Goal: Transaction & Acquisition: Download file/media

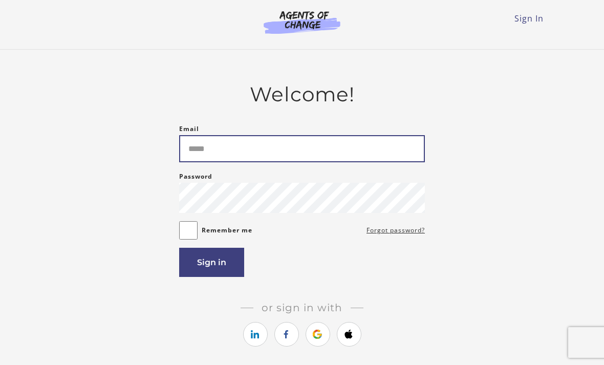
click at [254, 149] on input "Email" at bounding box center [302, 148] width 246 height 27
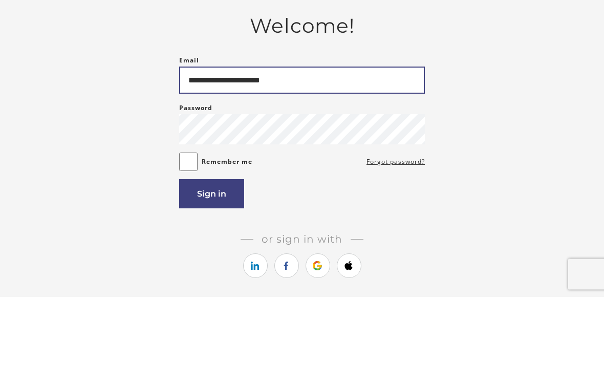
type input "**********"
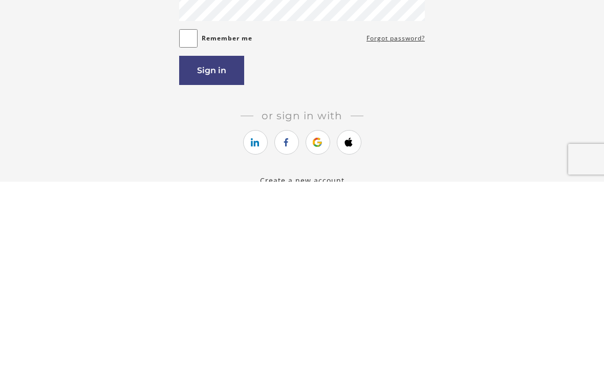
click at [223, 239] on button "Sign in" at bounding box center [211, 253] width 65 height 29
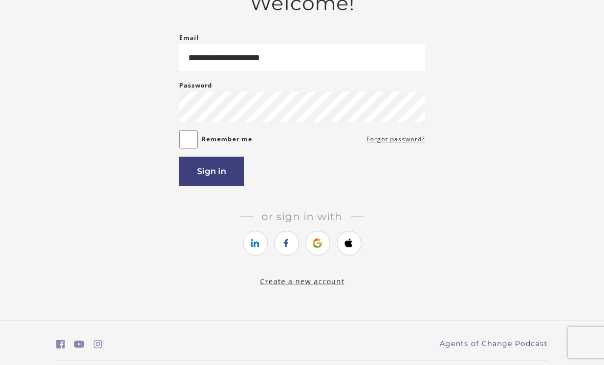
click at [220, 178] on button "Sign in" at bounding box center [211, 171] width 65 height 29
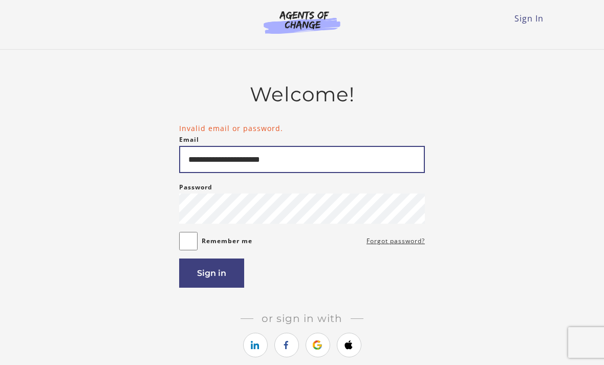
click at [229, 162] on input "**********" at bounding box center [302, 159] width 246 height 27
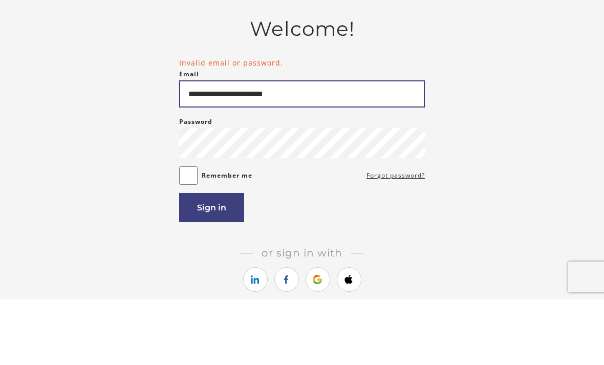
type input "**********"
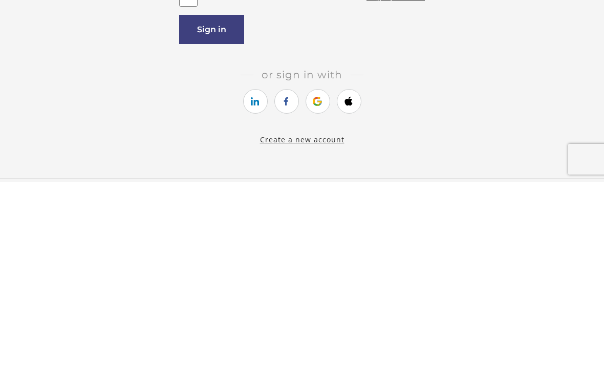
scroll to position [65, 0]
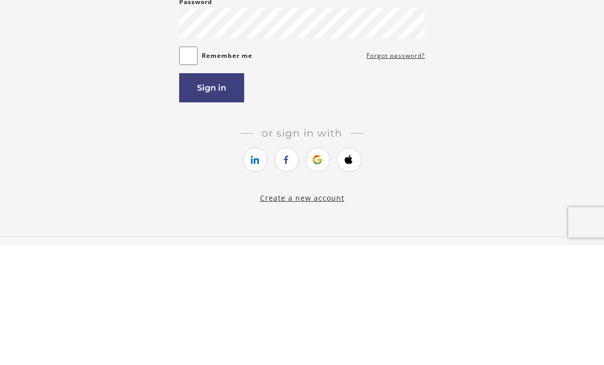
click at [220, 193] on button "Sign in" at bounding box center [211, 207] width 65 height 29
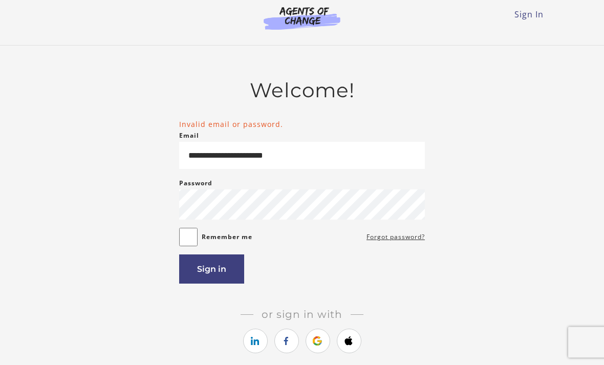
scroll to position [0, 0]
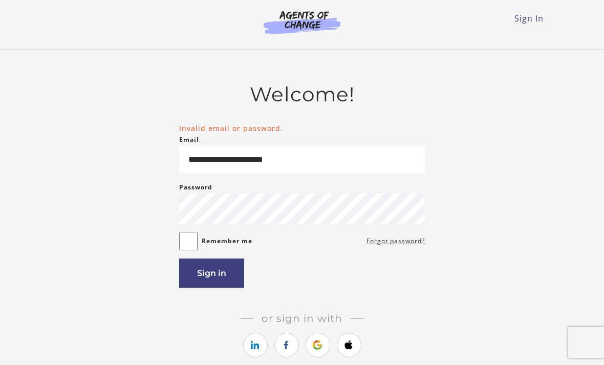
click at [9, 187] on main "**********" at bounding box center [302, 236] width 604 height 372
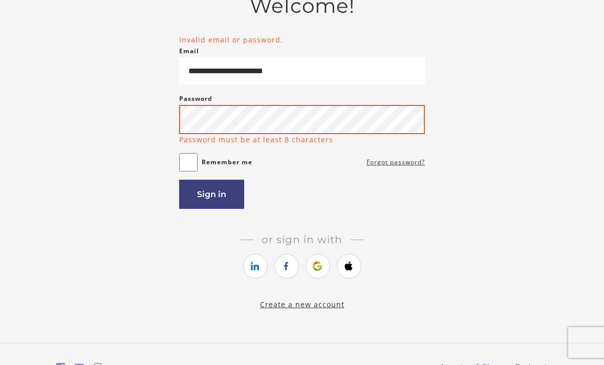
scroll to position [88, 0]
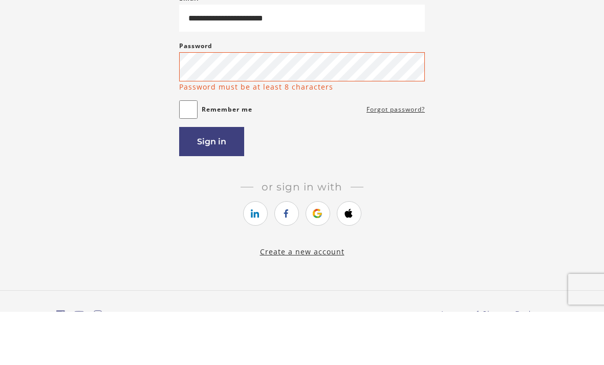
click at [224, 180] on button "Sign in" at bounding box center [211, 194] width 65 height 29
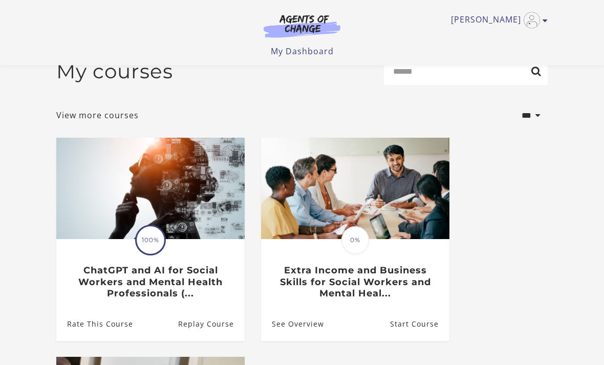
scroll to position [21, 0]
click at [156, 283] on h3 "ChatGPT and AI for Social Workers and Mental Health Professionals (..." at bounding box center [150, 282] width 166 height 35
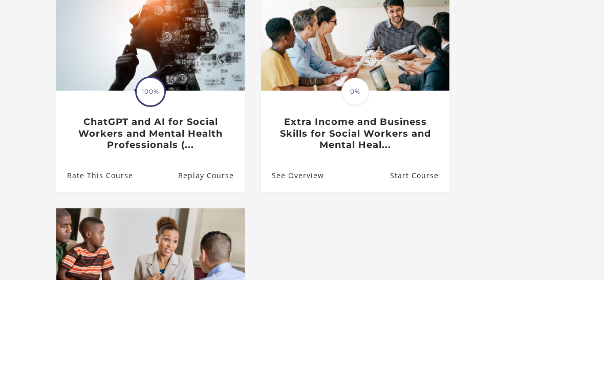
type input "**********"
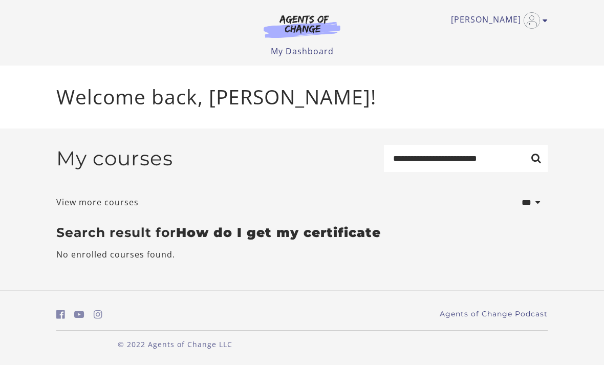
click at [557, 24] on header "[PERSON_NAME] My Account Support Sign Out Toggle menu Menu My Dashboard My Acco…" at bounding box center [302, 33] width 604 height 66
click at [547, 18] on icon "Toggle menu" at bounding box center [545, 20] width 5 height 8
click at [513, 38] on link "My Account" at bounding box center [505, 37] width 90 height 17
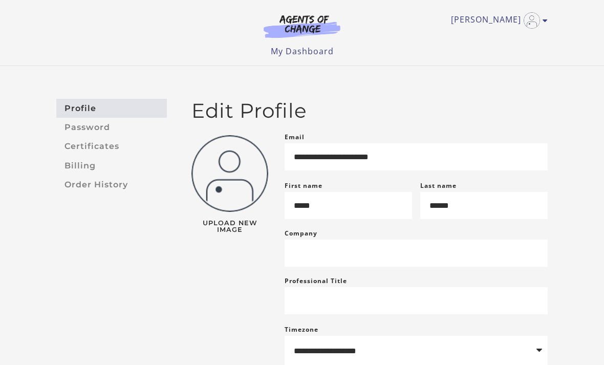
click at [120, 145] on link "Certificates" at bounding box center [111, 146] width 111 height 19
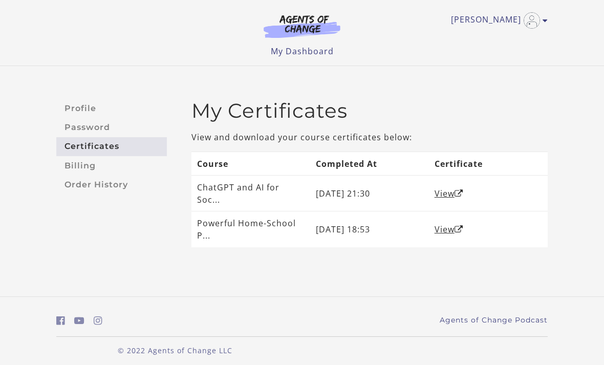
click at [396, 185] on td "August 25, 2025 21:30" at bounding box center [369, 194] width 119 height 36
click at [452, 191] on link "View" at bounding box center [449, 193] width 29 height 11
click at [448, 224] on link "View" at bounding box center [449, 229] width 29 height 11
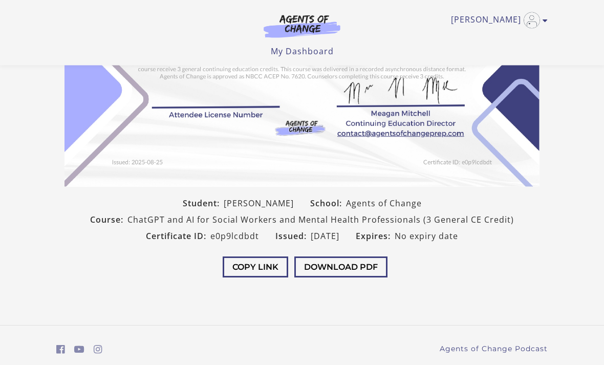
scroll to position [199, 0]
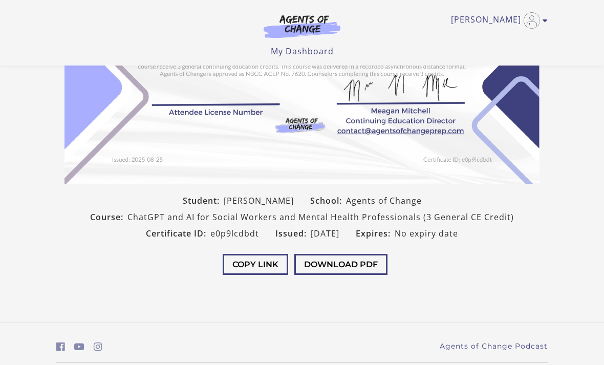
click at [354, 266] on button "Download PDF" at bounding box center [340, 264] width 93 height 21
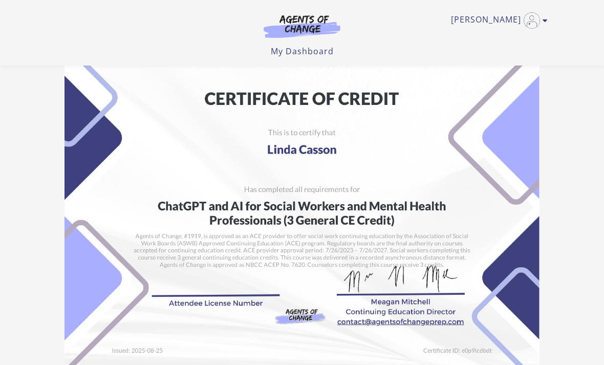
scroll to position [0, 0]
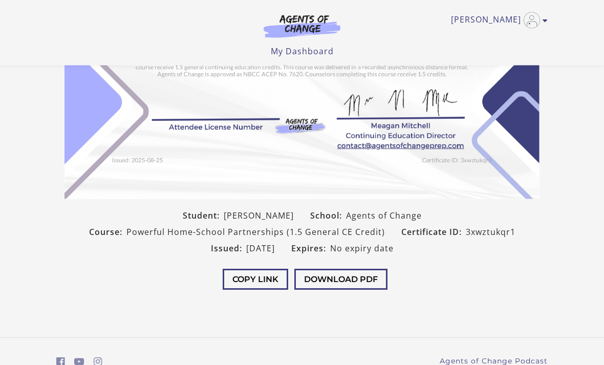
scroll to position [199, 0]
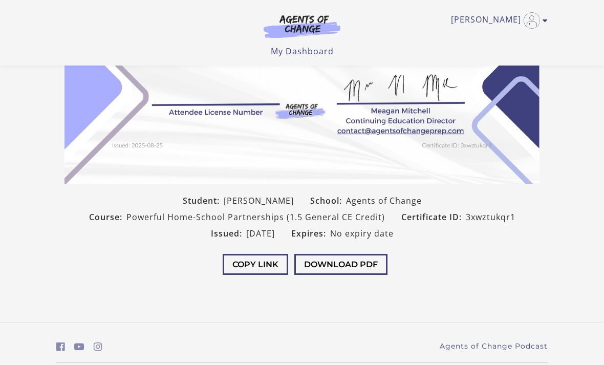
click at [368, 262] on button "Download PDF" at bounding box center [340, 264] width 93 height 21
